Goal: Check status: Check status

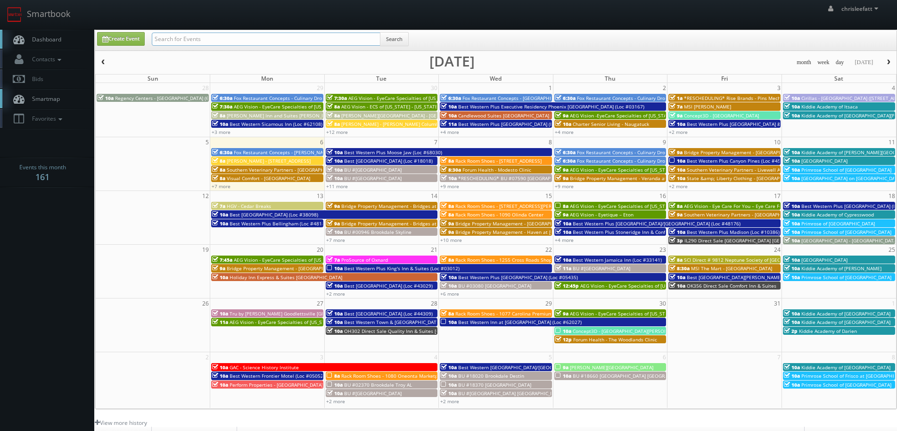
click at [211, 33] on input "text" at bounding box center [266, 39] width 229 height 13
type input "48199"
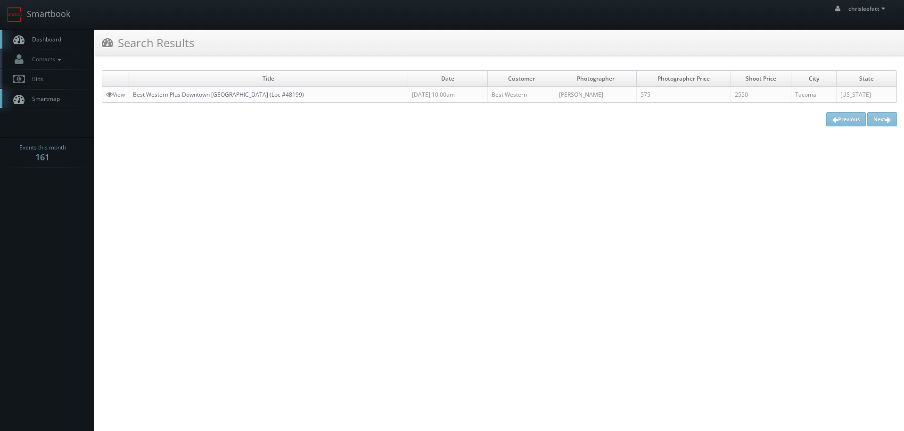
click at [213, 94] on link "Best Western Plus Downtown Tacoma (Loc #48199)" at bounding box center [218, 95] width 171 height 8
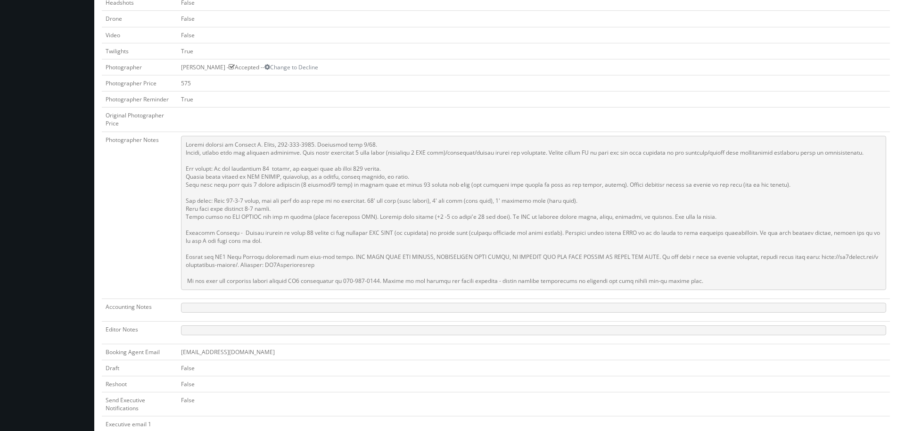
scroll to position [368, 0]
